Goal: Check status: Check status

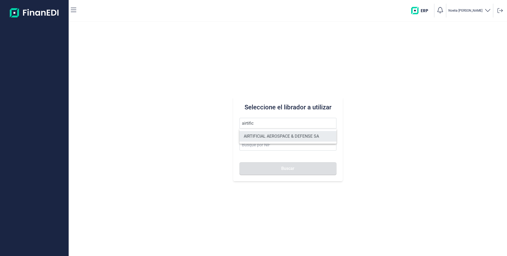
click at [265, 136] on li "AIRTIFICIAL AEROSPACE & DEFENSE SA" at bounding box center [287, 136] width 97 height 11
type input "AIRTIFICIAL AEROSPACE & DEFENSE SA"
type input "A72309149"
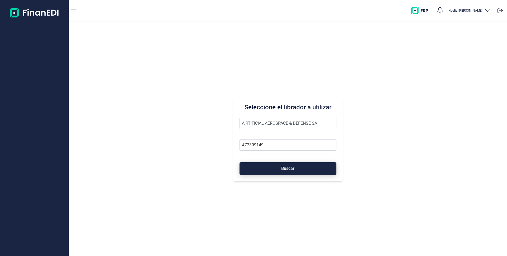
click at [284, 167] on span "Buscar" at bounding box center [287, 168] width 13 height 4
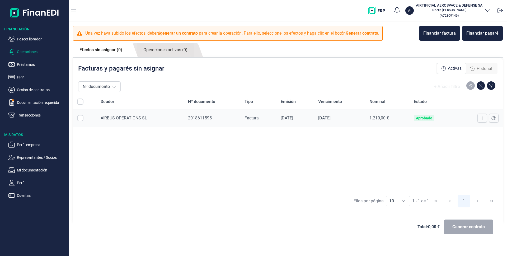
checkbox input "true"
click at [173, 50] on link "Operaciones activas (1)" at bounding box center [165, 50] width 57 height 15
